Goal: Task Accomplishment & Management: Manage account settings

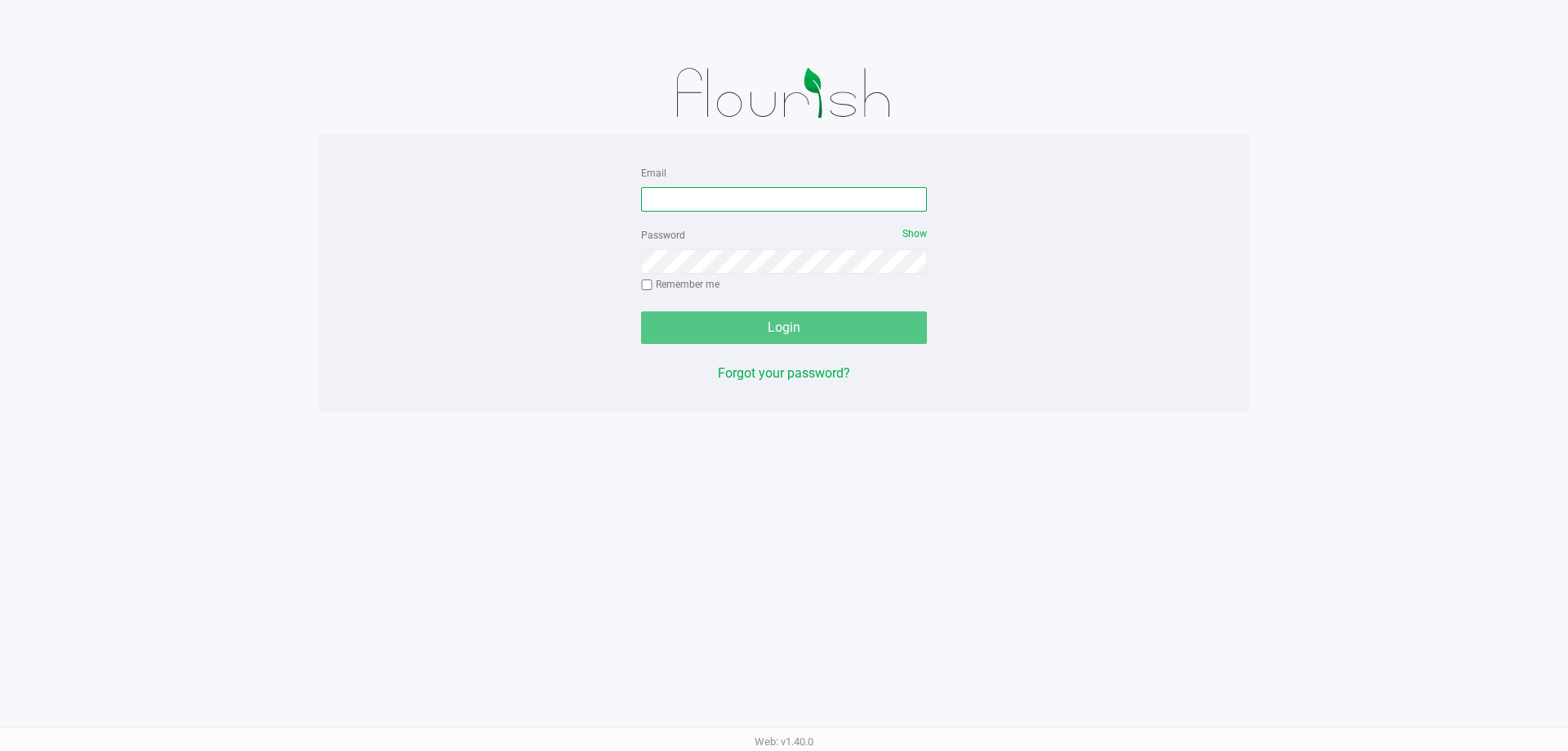
click at [782, 205] on input "Email" at bounding box center [784, 199] width 286 height 24
type input "[EMAIL_ADDRESS][DOMAIN_NAME]"
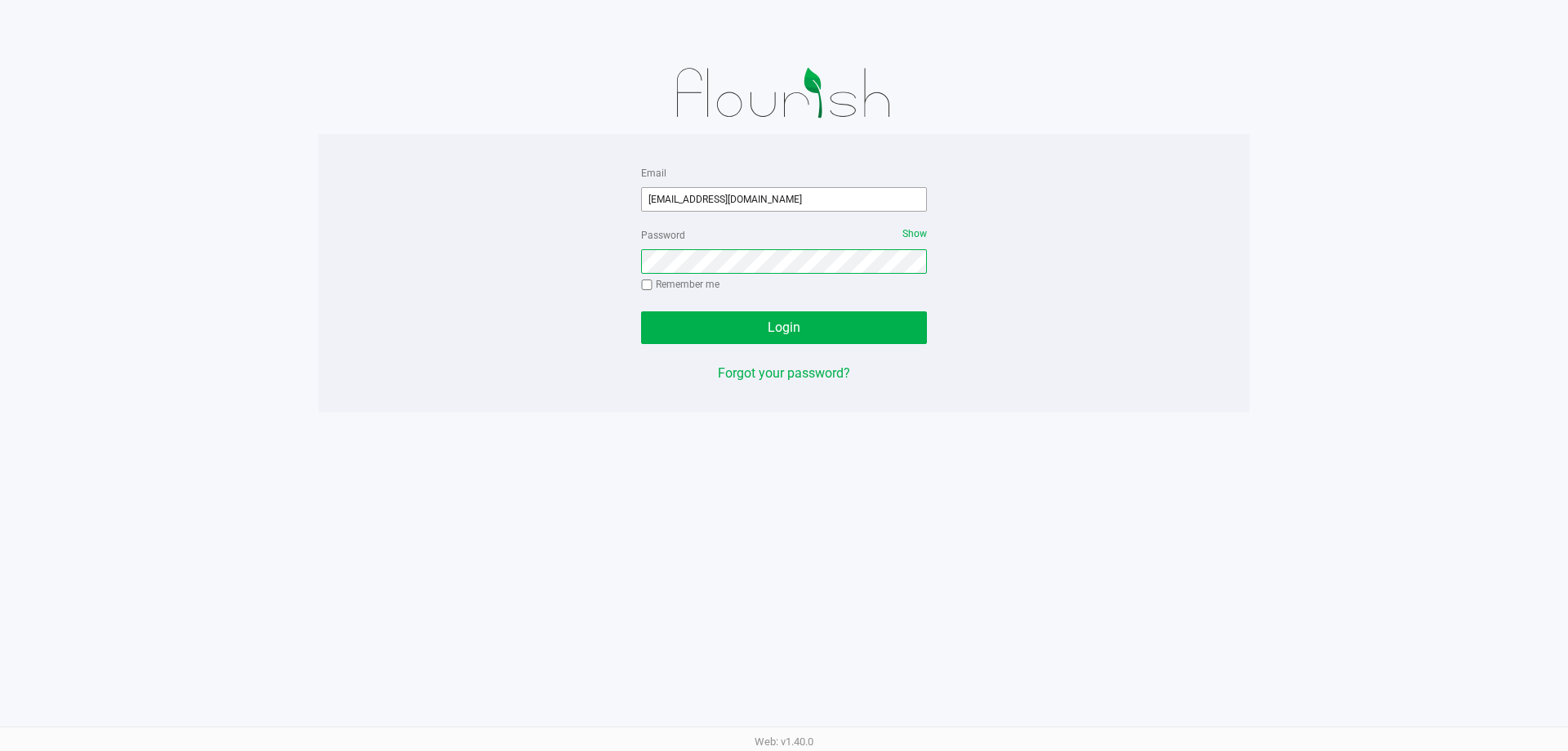
click at [641, 311] on button "Login" at bounding box center [784, 327] width 286 height 33
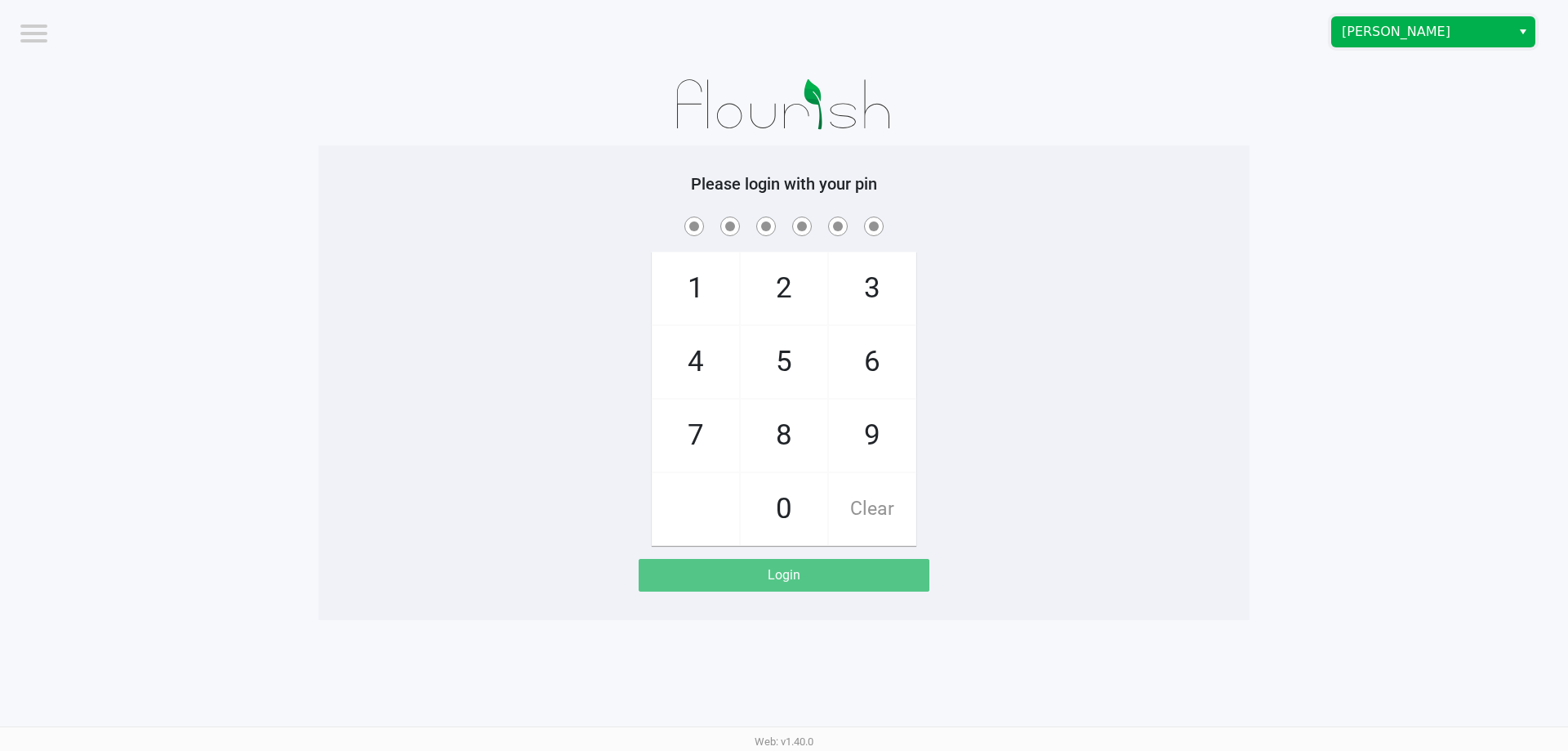
click at [782, 44] on span "[PERSON_NAME]" at bounding box center [1422, 32] width 179 height 29
click at [782, 109] on span "Winter Haven WC" at bounding box center [1395, 113] width 100 height 20
click at [782, 169] on app-pos-login-wrapper "Logout [GEOGRAPHIC_DATA] WC Please login with your pin 1 4 7 2 5 8 0 3 6 9 Clea…" at bounding box center [784, 310] width 1568 height 620
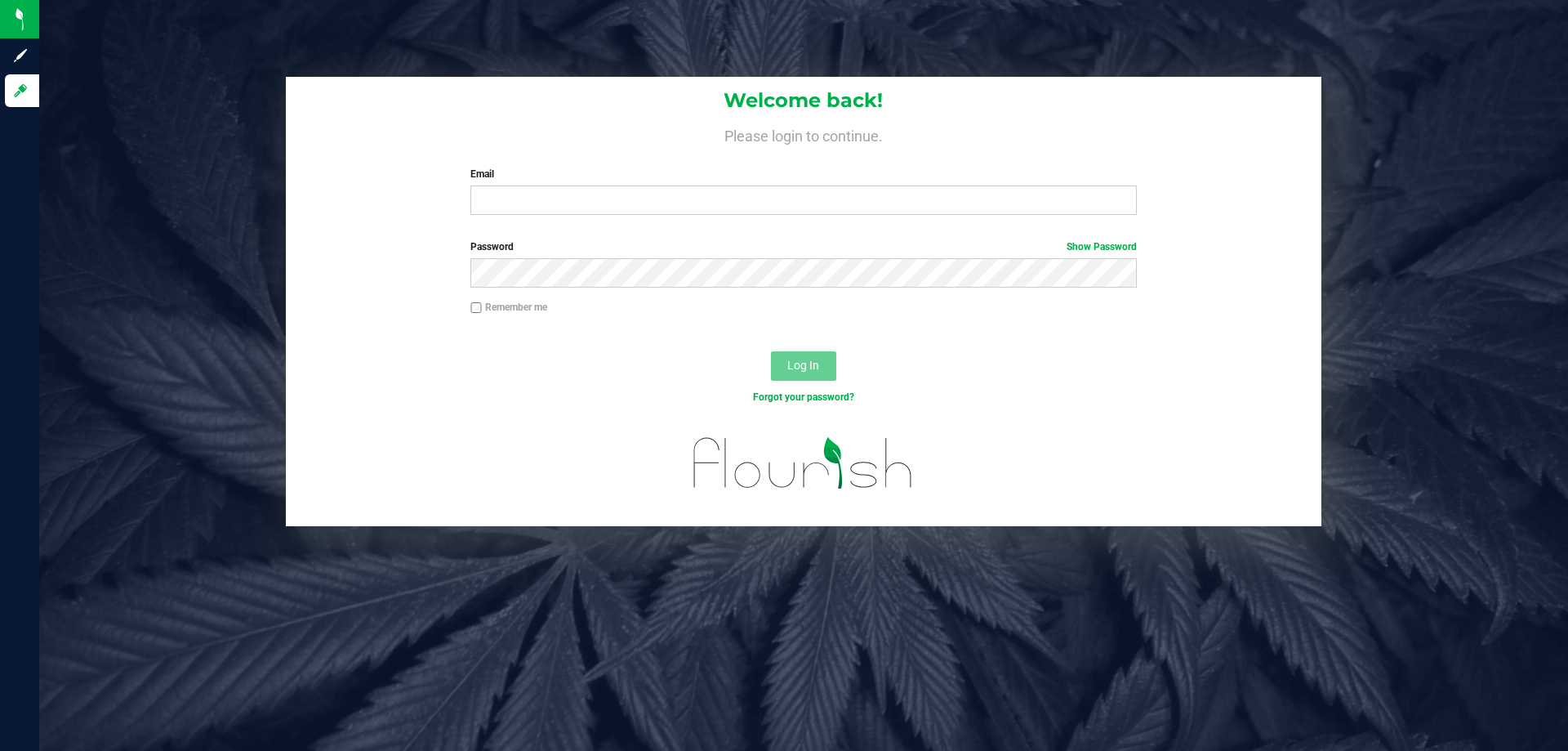
click at [365, 183] on div "Welcome back! Please login to continue. Email Required Please format your email…" at bounding box center [803, 152] width 1036 height 151
